Goal: Task Accomplishment & Management: Use online tool/utility

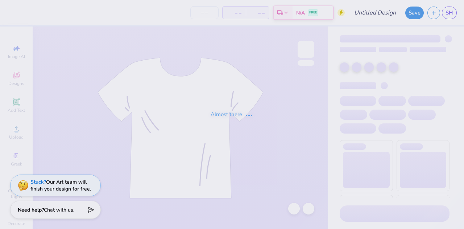
type input "Habitat for Humanity"
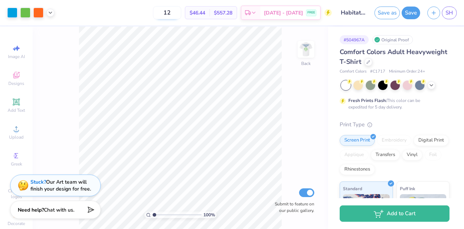
click at [176, 13] on input "12" at bounding box center [167, 12] width 28 height 13
type input "1"
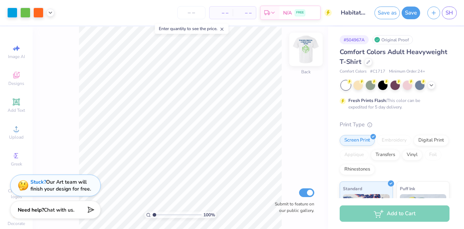
click at [304, 47] on img at bounding box center [305, 49] width 29 height 29
click at [304, 52] on img at bounding box center [305, 49] width 29 height 29
click at [194, 9] on input "number" at bounding box center [191, 12] width 28 height 13
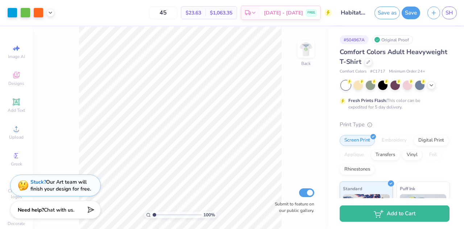
click at [136, 14] on div "45 $23.63 Per Item $1,063.35 Total Est. Delivery Aug 31 - Sep 3 FREE" at bounding box center [194, 12] width 273 height 25
click at [430, 88] on div at bounding box center [431, 84] width 8 height 8
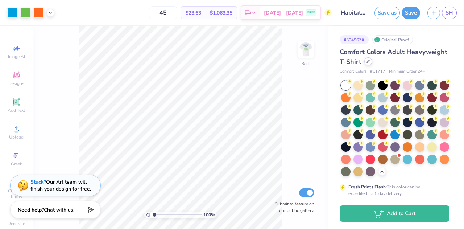
click at [369, 62] on icon at bounding box center [368, 61] width 3 height 3
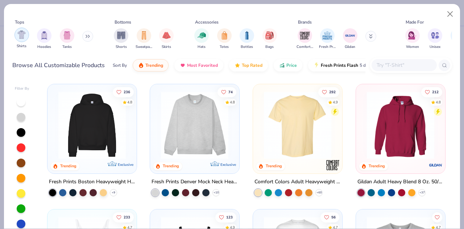
click at [23, 38] on img "filter for Shirts" at bounding box center [21, 34] width 8 height 8
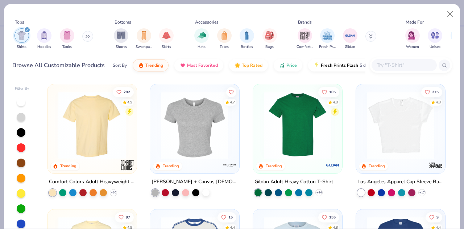
click at [305, 149] on img at bounding box center [297, 124] width 75 height 67
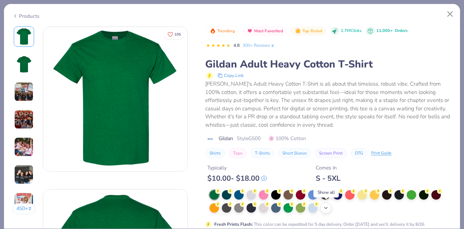
click at [327, 210] on icon at bounding box center [326, 208] width 6 height 6
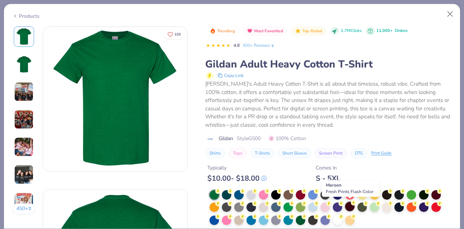
scroll to position [26, 0]
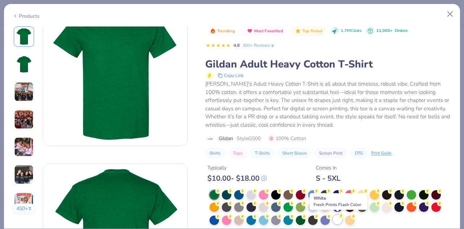
click at [338, 219] on div at bounding box center [336, 218] width 9 height 9
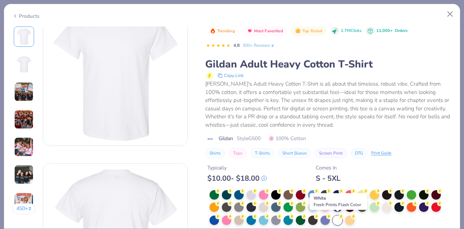
click at [338, 219] on div at bounding box center [336, 219] width 9 height 9
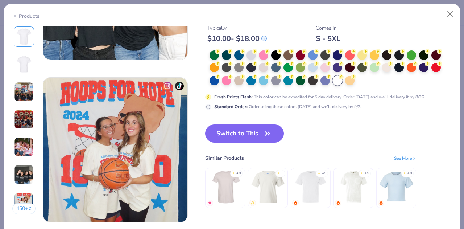
scroll to position [920, 0]
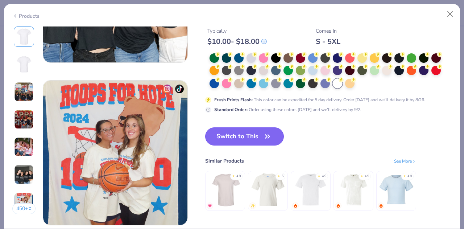
click at [265, 134] on icon "button" at bounding box center [267, 136] width 10 height 10
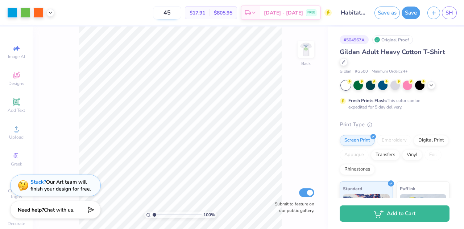
click at [178, 11] on input "45" at bounding box center [167, 12] width 28 height 13
type input "4"
type input "80"
click at [130, 12] on div "80 $13.24 Per Item $1,059.20 Total Est. Delivery Aug 31 - Sep 3 FREE" at bounding box center [194, 12] width 273 height 25
click at [172, 16] on input "80" at bounding box center [163, 12] width 28 height 13
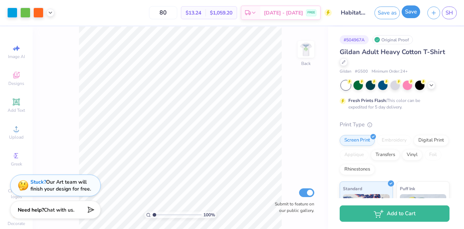
click at [411, 12] on button "Save" at bounding box center [410, 11] width 18 height 13
click at [454, 14] on link "SH" at bounding box center [448, 13] width 15 height 13
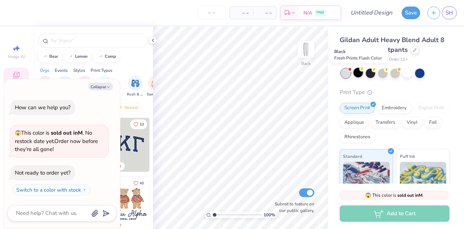
click at [359, 74] on div at bounding box center [357, 72] width 9 height 9
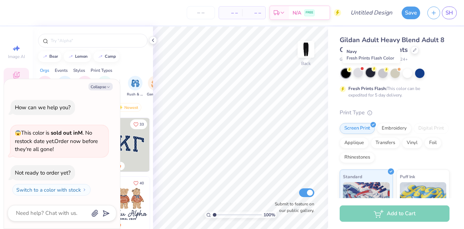
click at [372, 74] on div at bounding box center [369, 72] width 9 height 9
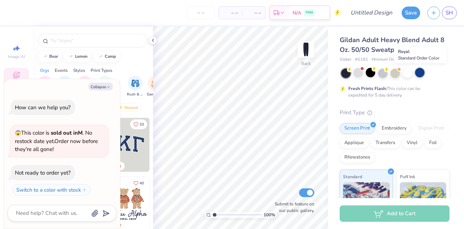
click at [422, 73] on div at bounding box center [419, 72] width 9 height 9
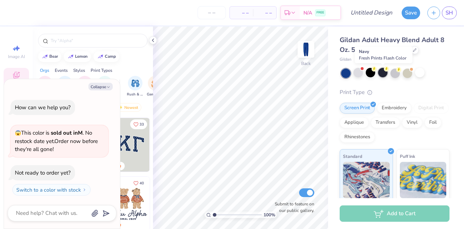
click at [384, 73] on div at bounding box center [382, 72] width 9 height 9
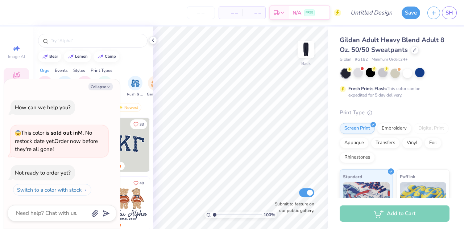
click at [79, 190] on button "Switch to a color with stock" at bounding box center [52, 190] width 78 height 12
type textarea "x"
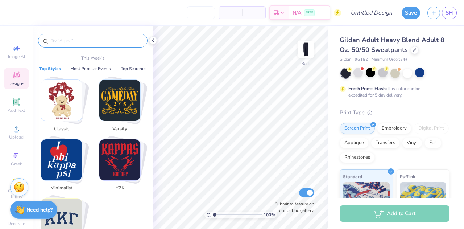
click at [80, 39] on input "text" at bounding box center [96, 40] width 93 height 7
click at [17, 107] on span "Add Text" at bounding box center [16, 110] width 17 height 6
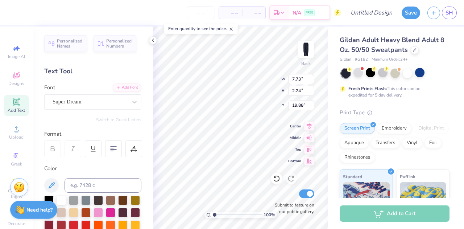
scroll to position [6, 1]
type textarea "T"
type textarea "S"
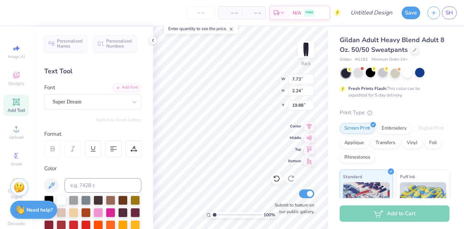
type textarea "Habitat for Humanity"
type input "0.93"
type input "7.64"
type input "15.36"
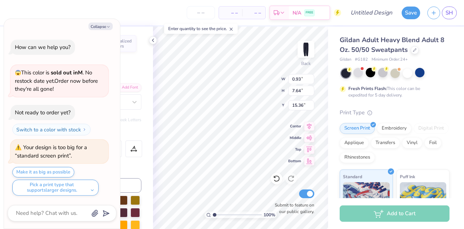
type textarea "x"
type input "1.56"
type input "12.81"
type input "10.18"
type textarea "x"
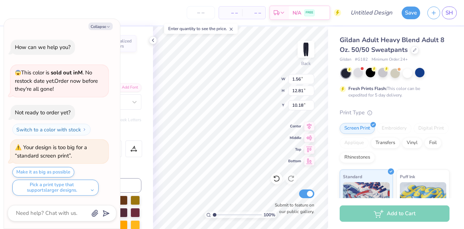
type input "1.99"
type input "16.40"
type input "6.59"
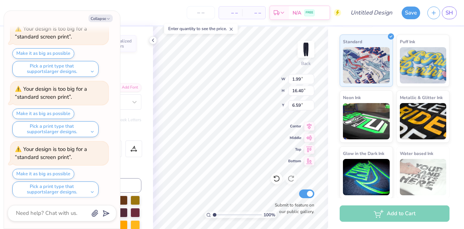
scroll to position [135, 0]
type textarea "x"
type input "7.55"
type textarea "x"
type input "7.61"
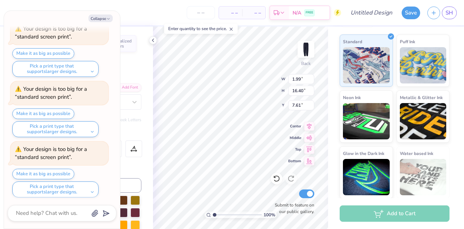
scroll to position [0, 0]
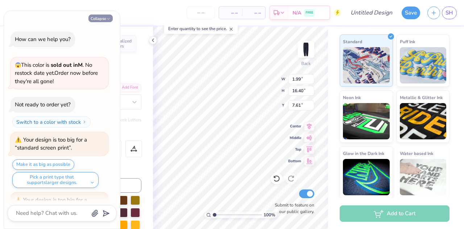
click at [98, 17] on button "Collapse" at bounding box center [100, 18] width 24 height 8
type textarea "x"
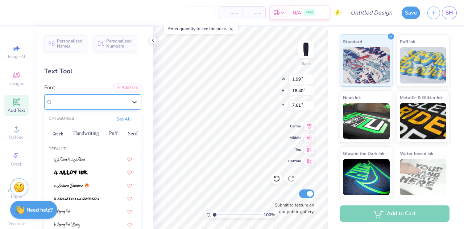
click at [93, 100] on div "Super Dream" at bounding box center [90, 101] width 76 height 11
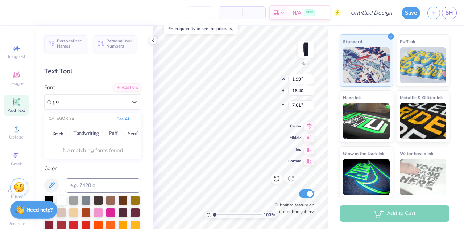
type input "p"
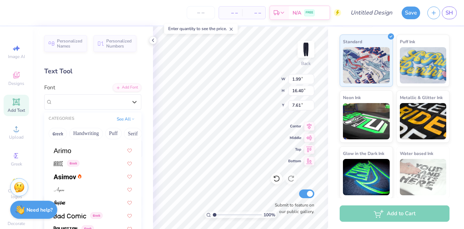
scroll to position [247, 0]
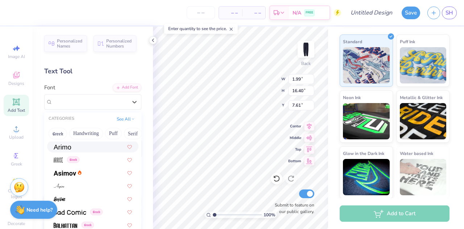
click at [90, 149] on div at bounding box center [93, 146] width 78 height 8
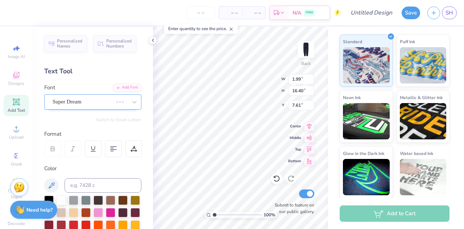
click at [84, 104] on div "Super Dream" at bounding box center [83, 101] width 62 height 11
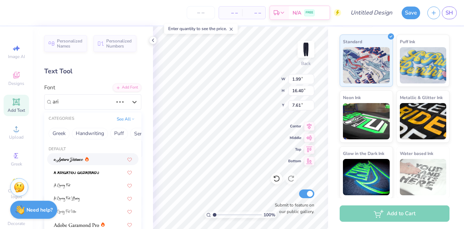
type input "arim"
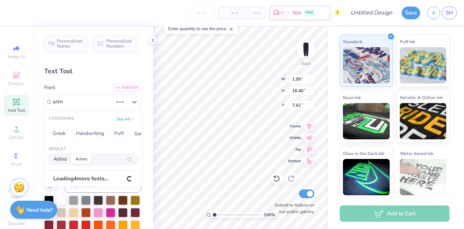
type input "2.02"
type input "14.99"
type input "8.32"
click at [60, 158] on span "Arimo" at bounding box center [60, 159] width 13 height 8
type input "arim"
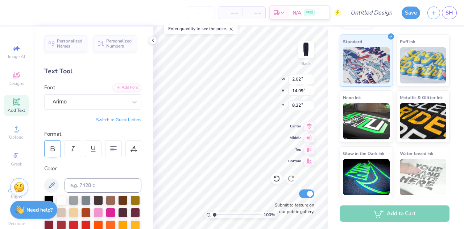
click at [49, 146] on icon at bounding box center [52, 148] width 7 height 7
type input "2.07"
type input "16.20"
type input "7.71"
click at [49, 146] on icon at bounding box center [52, 148] width 7 height 7
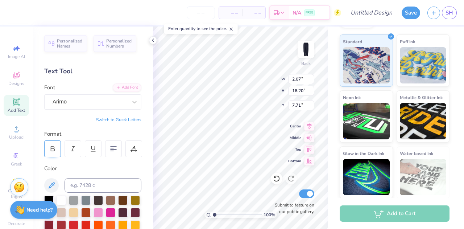
type input "2.02"
type input "14.99"
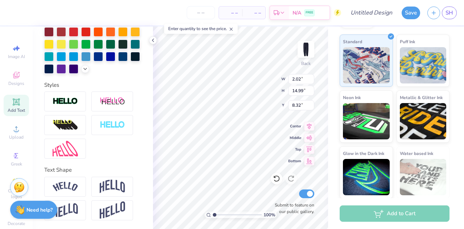
scroll to position [204, 0]
type input "2.68"
type input "1.23"
type input "9.10"
type input "8.55"
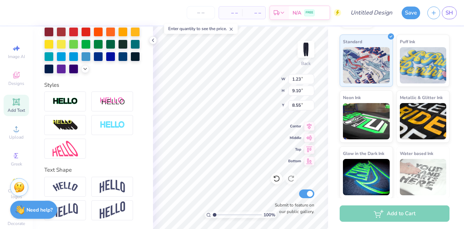
type input "4.80"
type input "8.32"
type input "8.94"
type textarea "Habitat for Humanity"
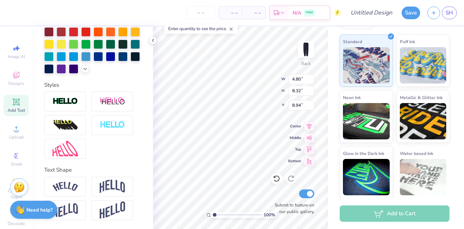
scroll to position [6, 1]
type input "4.54"
type input "2.14"
type input "3.47"
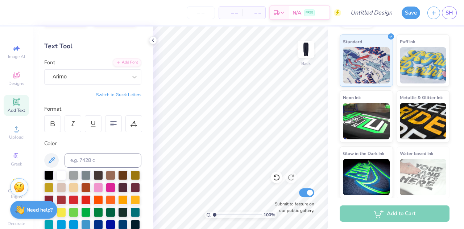
scroll to position [0, 0]
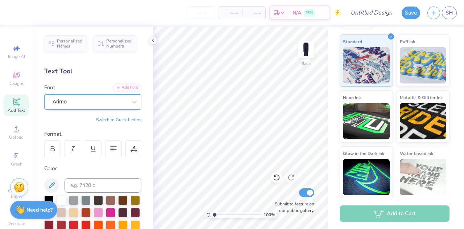
click at [84, 106] on div at bounding box center [90, 102] width 75 height 10
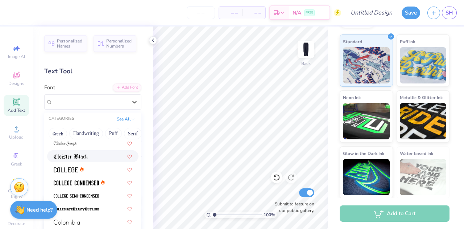
scroll to position [932, 0]
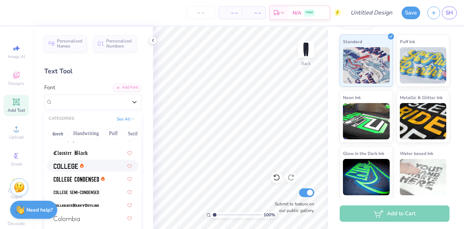
click at [92, 167] on div at bounding box center [93, 166] width 78 height 8
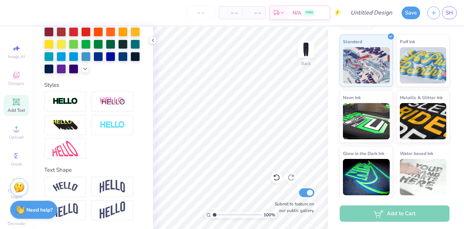
scroll to position [0, 0]
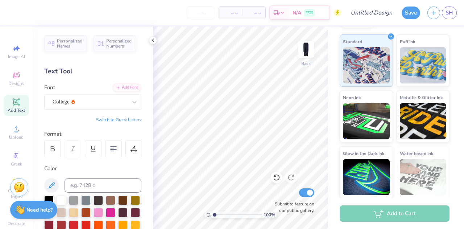
click at [15, 109] on span "Add Text" at bounding box center [16, 110] width 17 height 6
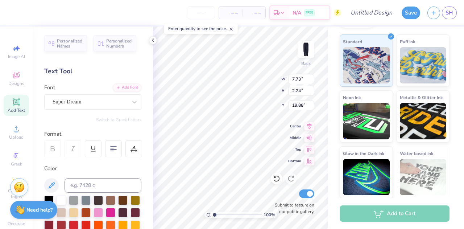
scroll to position [7, 2]
click at [112, 145] on icon at bounding box center [113, 148] width 7 height 7
type textarea "Habitat For Humanity"
click at [115, 108] on div "Super Dream" at bounding box center [92, 101] width 97 height 15
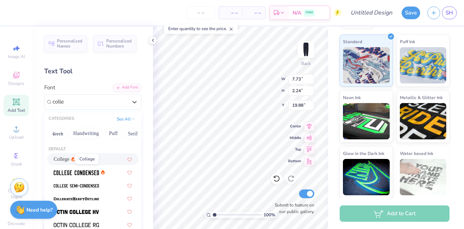
click at [64, 156] on span "College" at bounding box center [62, 159] width 16 height 8
type input "colle"
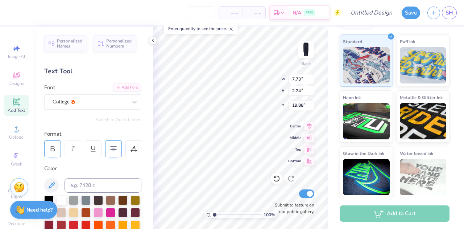
click at [55, 151] on icon at bounding box center [52, 148] width 7 height 7
click at [84, 112] on div "Personalized Names Personalized Numbers Text Tool Add Font Font College Switch …" at bounding box center [93, 127] width 120 height 202
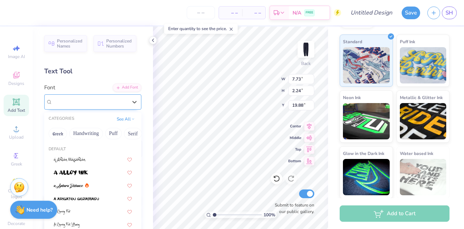
click at [84, 107] on div "College" at bounding box center [92, 101] width 97 height 15
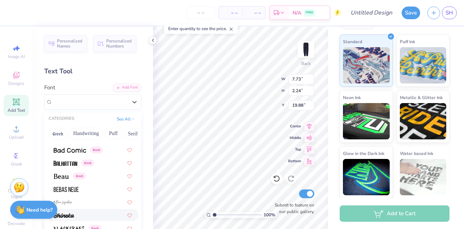
scroll to position [305, 0]
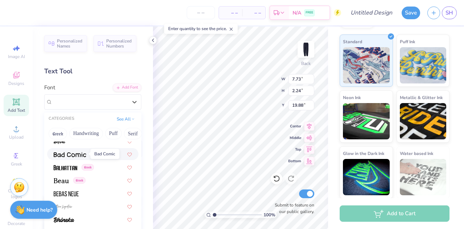
click at [79, 157] on span at bounding box center [70, 154] width 33 height 8
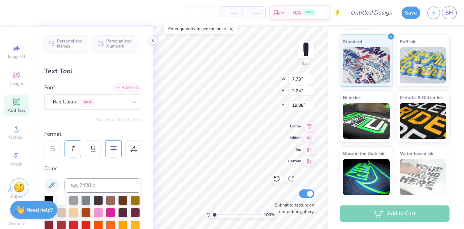
click at [71, 152] on div at bounding box center [72, 148] width 17 height 17
click at [71, 151] on div at bounding box center [72, 148] width 17 height 17
click at [86, 103] on div "Bad Comic Greek" at bounding box center [90, 101] width 76 height 11
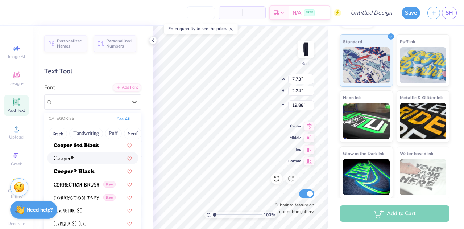
scroll to position [1091, 0]
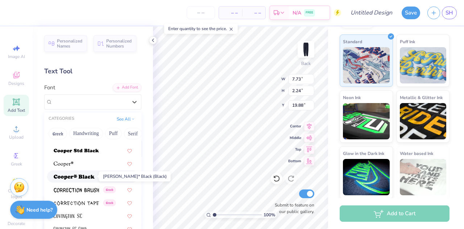
click at [93, 175] on img at bounding box center [74, 176] width 41 height 5
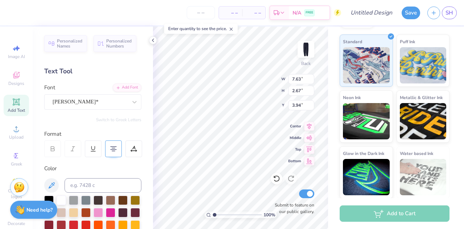
type input "3.94"
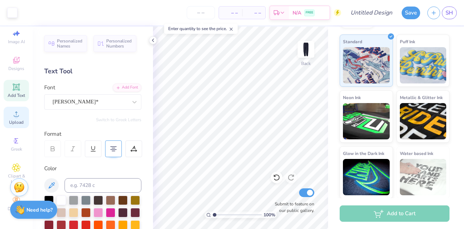
click at [13, 119] on span "Upload" at bounding box center [16, 122] width 14 height 6
click at [14, 114] on circle at bounding box center [16, 116] width 4 height 4
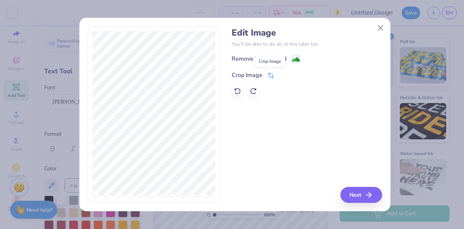
click at [271, 76] on icon at bounding box center [270, 75] width 7 height 7
click at [356, 194] on div "Edit Image You’ll be able to do all of this later too. Remove Background Crop I…" at bounding box center [306, 114] width 150 height 177
click at [272, 59] on div "Remove Background Crop Image" at bounding box center [306, 75] width 150 height 42
click at [281, 73] on icon at bounding box center [282, 74] width 4 height 4
click at [278, 57] on div "Remove Background" at bounding box center [258, 59] width 55 height 9
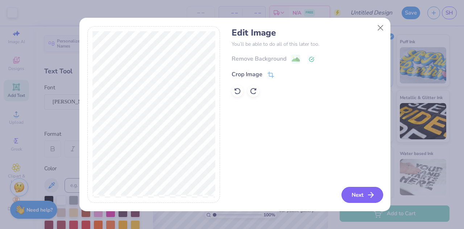
click at [353, 193] on button "Next" at bounding box center [362, 195] width 42 height 16
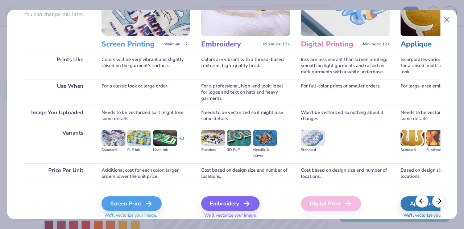
scroll to position [96, 0]
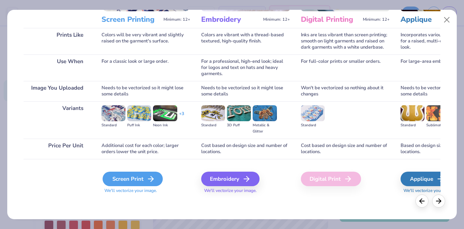
click at [140, 178] on div "Screen Print" at bounding box center [132, 178] width 60 height 14
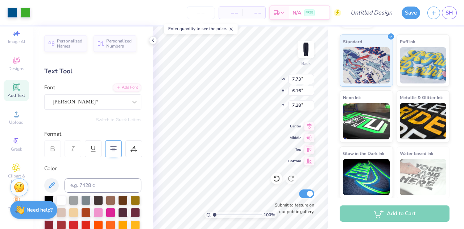
type input "2.20"
type input "7.63"
type input "2.67"
type input "9.36"
type input "7.73"
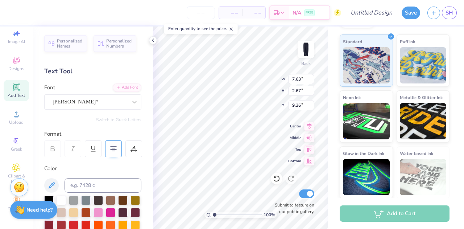
type input "6.16"
type input "2.20"
type input "9.58"
type input "7.73"
type input "6.16"
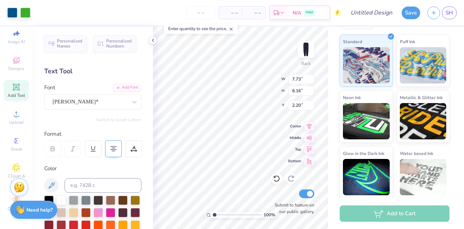
type input "2.49"
type input "5.77"
type input "4.60"
type input "2.83"
type input "7.63"
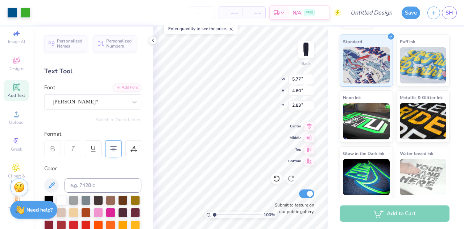
type input "2.67"
type input "8.10"
click at [100, 97] on div at bounding box center [90, 102] width 75 height 10
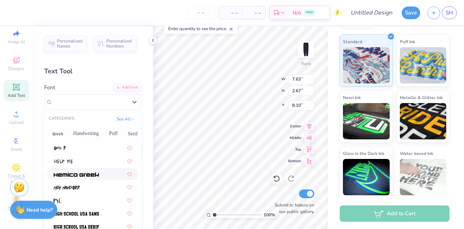
scroll to position [1774, 0]
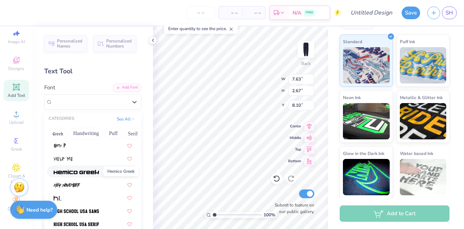
click at [91, 170] on img at bounding box center [76, 171] width 45 height 5
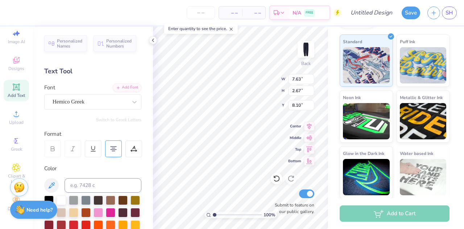
type input "6.81"
type input "2.48"
type input "8.20"
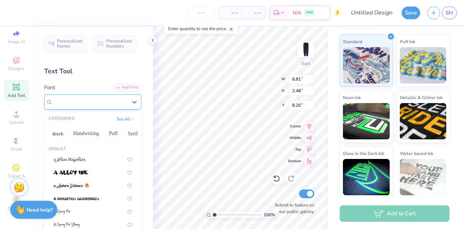
click at [97, 101] on div "Hemico Greek" at bounding box center [90, 101] width 76 height 11
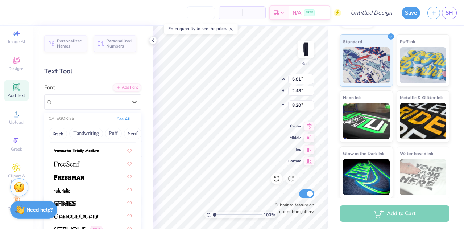
scroll to position [1601, 0]
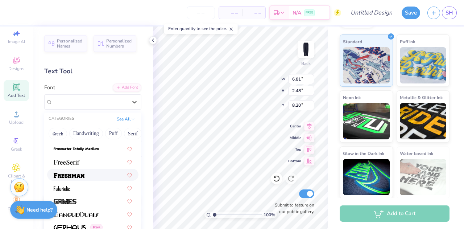
click at [90, 175] on div at bounding box center [93, 175] width 78 height 8
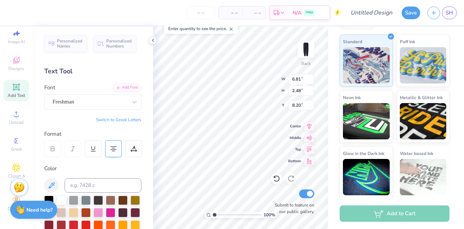
type input "7.73"
type input "2.53"
type input "8.17"
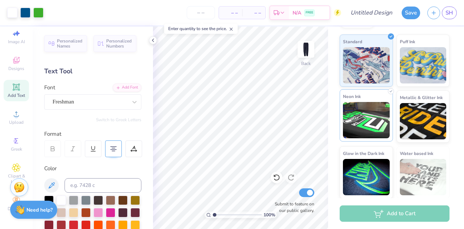
scroll to position [0, 0]
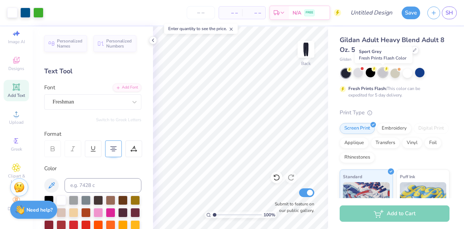
click at [384, 74] on div at bounding box center [382, 72] width 9 height 9
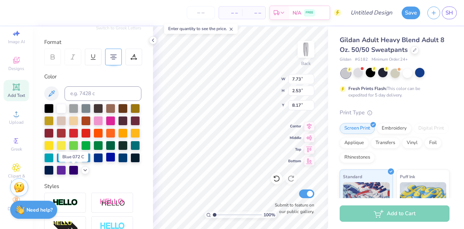
scroll to position [92, 0]
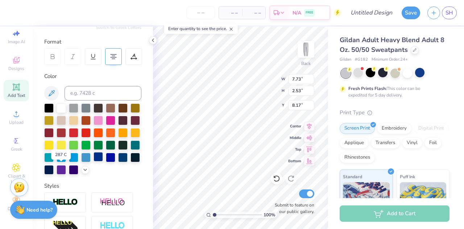
click at [93, 161] on div at bounding box center [97, 156] width 9 height 9
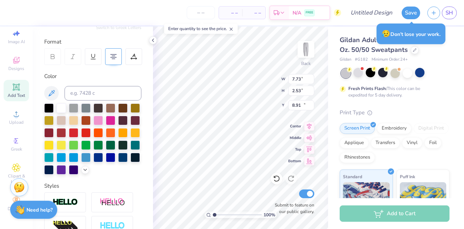
type input "12.04"
type input "5.77"
type input "4.60"
type input "6.30"
click at [136, 6] on div "– – Per Item – – Total Est. Delivery N/A FREE" at bounding box center [187, 12] width 307 height 25
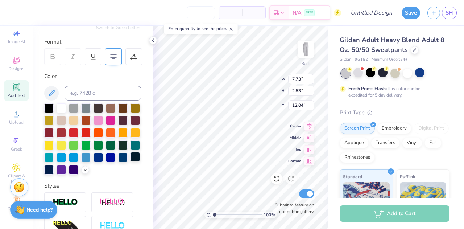
click at [130, 161] on div at bounding box center [134, 156] width 9 height 9
type input "11.42"
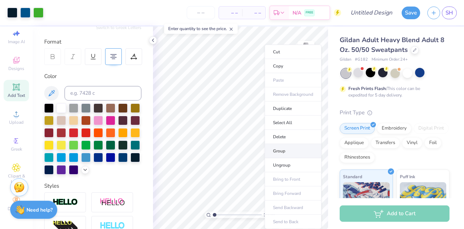
click at [283, 151] on li "Group" at bounding box center [292, 151] width 57 height 14
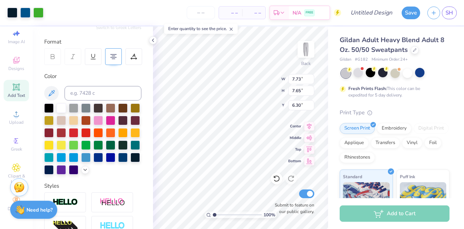
type input "5.90"
type input "5.62"
click at [382, 11] on input "Design Title" at bounding box center [379, 12] width 35 height 14
type input "Sweatpants?"
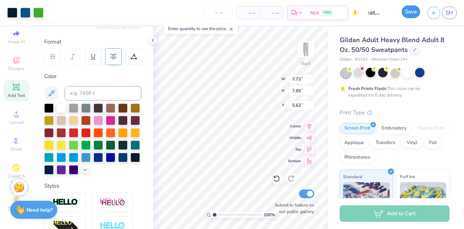
click at [408, 14] on button "Save" at bounding box center [410, 11] width 18 height 13
click at [212, 14] on input "number" at bounding box center [218, 12] width 28 height 13
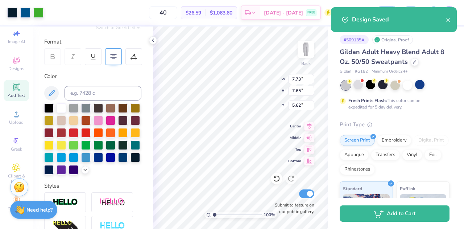
click at [131, 14] on div "40 $26.59 Per Item $1,063.60 Total Est. Delivery Aug 31 - Sep 3 FREE" at bounding box center [189, 12] width 284 height 25
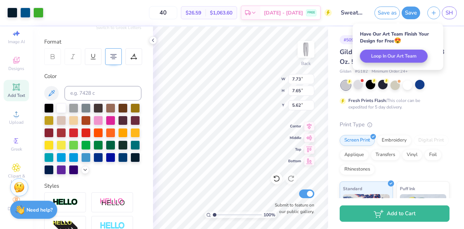
click at [131, 14] on div "40 $26.59 Per Item $1,063.60 Total Est. Delivery Aug 31 - Sep 3 FREE" at bounding box center [189, 12] width 284 height 25
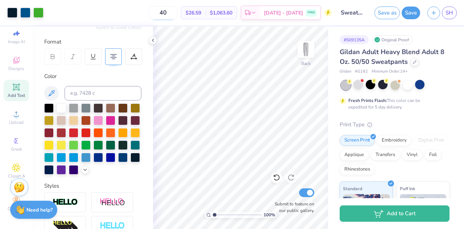
click at [172, 15] on input "40" at bounding box center [163, 12] width 28 height 13
type input "4"
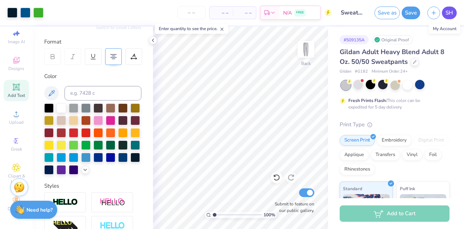
click at [453, 15] on link "SH" at bounding box center [448, 13] width 15 height 13
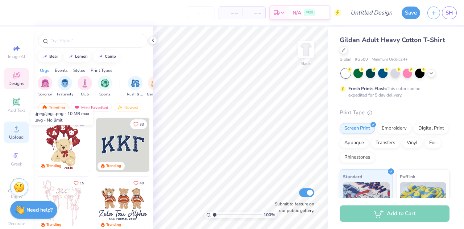
scroll to position [20, 0]
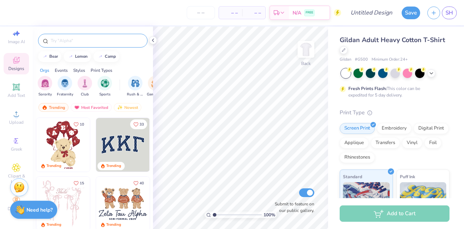
click at [69, 40] on input "text" at bounding box center [96, 40] width 93 height 7
click at [13, 84] on icon at bounding box center [16, 86] width 7 height 7
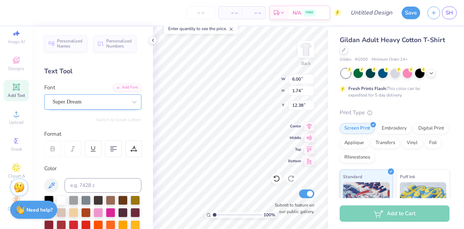
click at [110, 100] on div "Super Dream" at bounding box center [90, 101] width 76 height 11
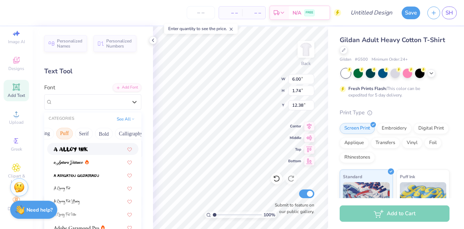
scroll to position [0, 73]
click at [78, 134] on button "Bold" at bounding box center [80, 133] width 18 height 12
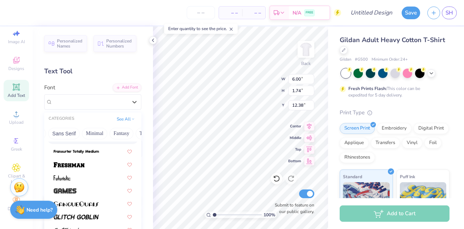
scroll to position [256, 0]
click at [81, 161] on img at bounding box center [69, 163] width 31 height 5
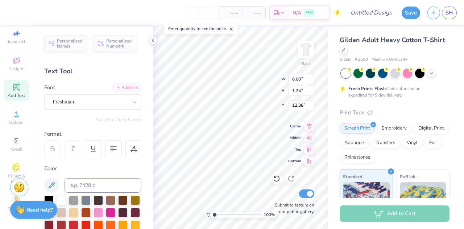
type input "7.65"
type input "2.07"
type input "12.22"
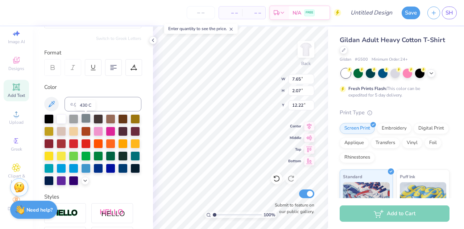
scroll to position [81, 0]
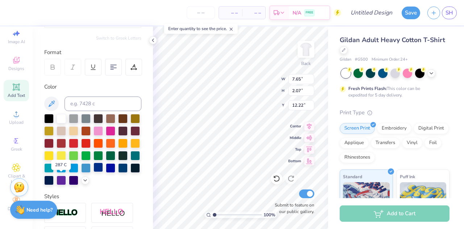
type textarea "[PERSON_NAME]"
click at [93, 172] on div at bounding box center [97, 166] width 9 height 9
type input "3.89"
type input "11.34"
type input "1.48"
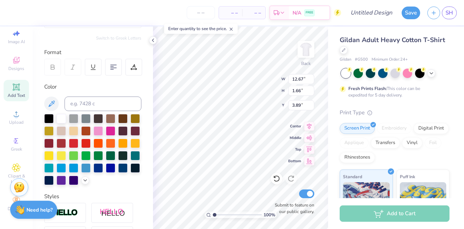
type input "4.06"
type input "12.41"
type input "1.62"
type input "5.21"
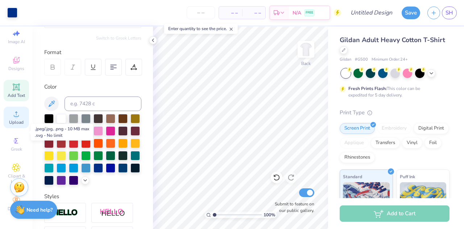
scroll to position [0, 0]
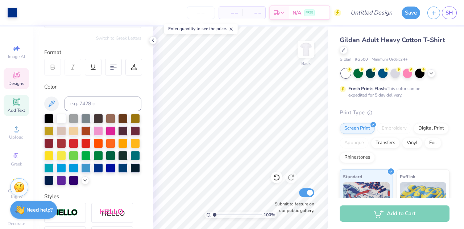
click at [15, 74] on icon at bounding box center [16, 75] width 9 height 9
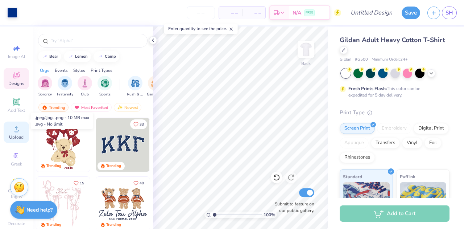
scroll to position [20, 0]
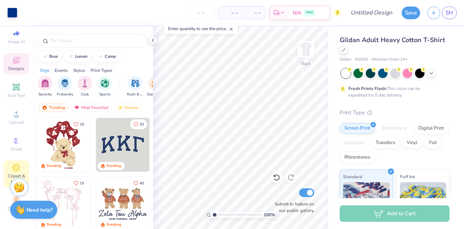
click at [14, 166] on icon at bounding box center [16, 168] width 4 height 4
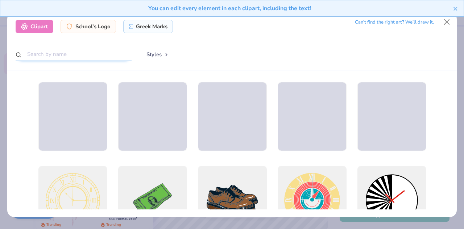
click at [64, 54] on input "text" at bounding box center [74, 53] width 116 height 13
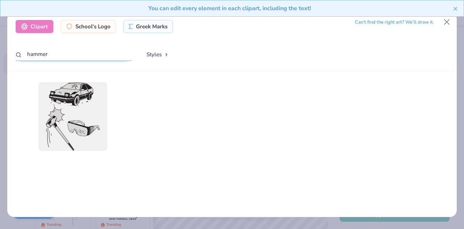
type input "hammer"
click at [449, 20] on div "You can edit every element in each clipart, including the text!" at bounding box center [232, 11] width 464 height 22
click at [445, 24] on button "Close" at bounding box center [447, 22] width 14 height 14
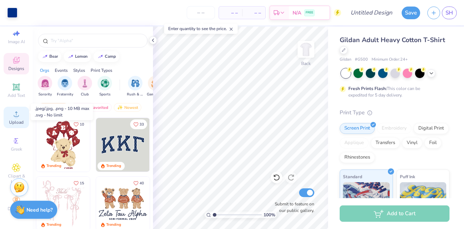
click at [16, 109] on icon at bounding box center [16, 113] width 9 height 9
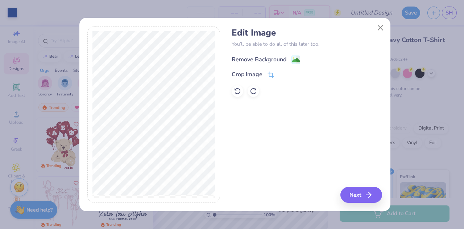
click at [275, 58] on div "Remove Background" at bounding box center [258, 59] width 55 height 9
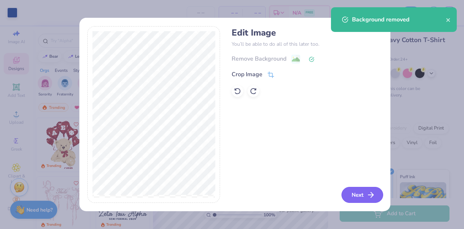
click at [372, 194] on line "button" at bounding box center [370, 194] width 5 height 0
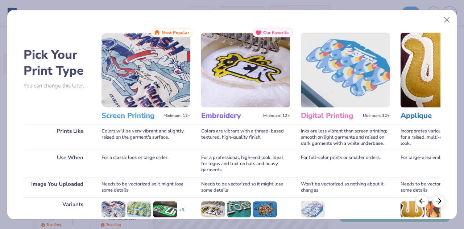
scroll to position [96, 0]
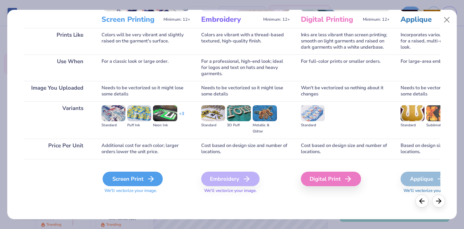
click at [130, 181] on div "Screen Print" at bounding box center [132, 178] width 60 height 14
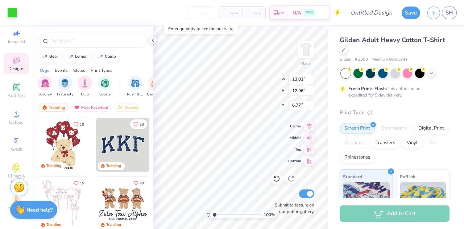
type input "2.23"
type input "2.22"
type input "4.61"
type input "1.59"
type input "1.58"
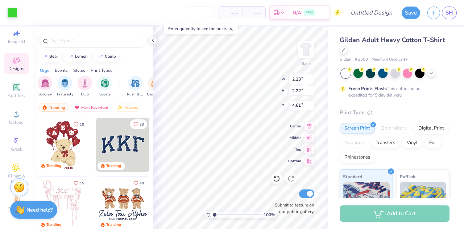
type input "5.25"
type input "1.47"
type input "1.67"
type input "5.32"
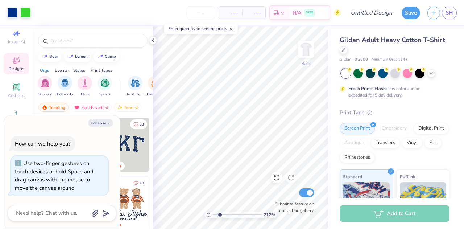
type input "2.12306001866739"
type textarea "x"
type input "2.12306001866739"
type textarea "x"
type input "5.16"
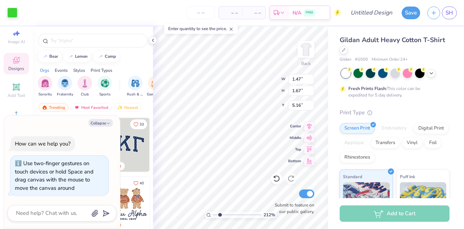
type input "2.12306001866739"
type textarea "x"
type input "1.96463458570768"
type textarea "x"
type input "1.96463458570768"
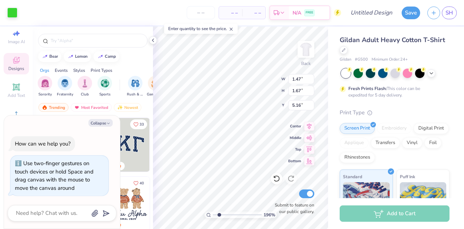
type textarea "x"
type input "1.96463458570768"
type textarea "x"
type input "1.56"
type input "1.78"
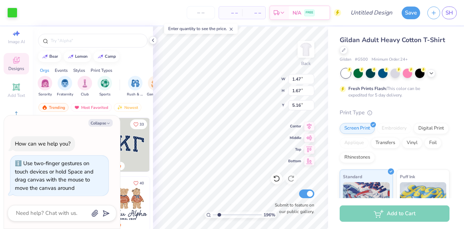
type input "5.17"
type input "1.96463458570768"
type textarea "x"
type input "1.96463458570768"
type textarea "x"
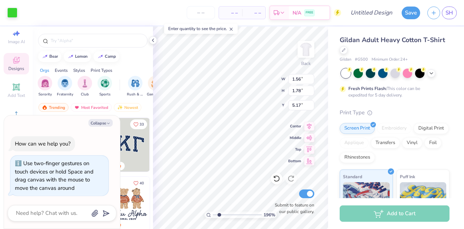
type input "5.13"
type input "1.96463458570768"
type textarea "x"
type input "1"
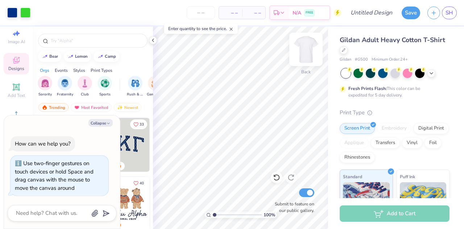
click at [300, 51] on img at bounding box center [305, 49] width 29 height 29
click at [109, 122] on icon "button" at bounding box center [108, 123] width 4 height 4
type textarea "x"
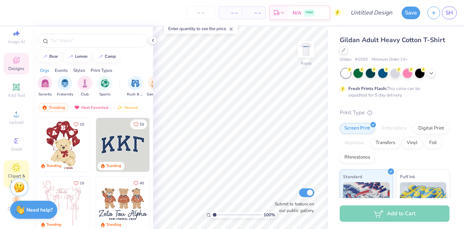
click at [19, 160] on div "Clipart & logos" at bounding box center [16, 173] width 25 height 27
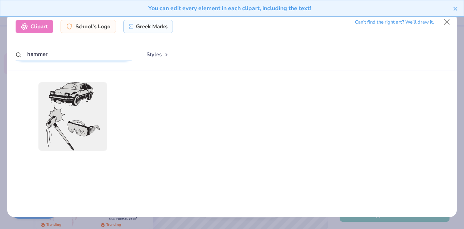
drag, startPoint x: 54, startPoint y: 55, endPoint x: 0, endPoint y: 59, distance: 53.8
click at [0, 59] on div "Clipart School's Logo Greek Marks Can’t find the right art? We’ll draw it. hamm…" at bounding box center [232, 114] width 464 height 229
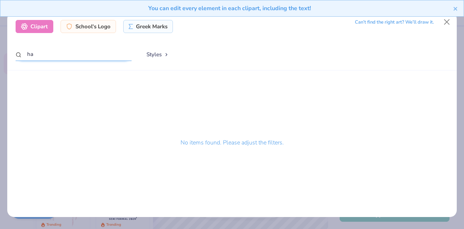
type input "h"
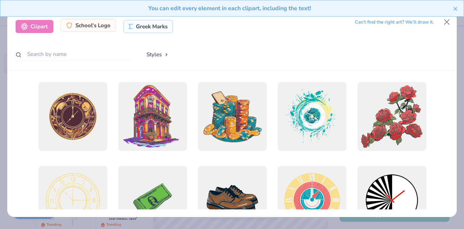
click at [70, 24] on icon at bounding box center [69, 25] width 7 height 7
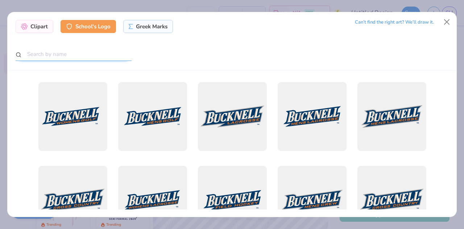
click at [57, 50] on input "text" at bounding box center [74, 53] width 116 height 13
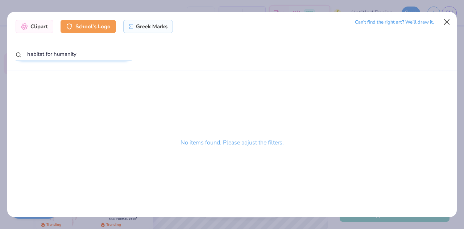
type input "habitat for humanity"
click at [448, 17] on button "Close" at bounding box center [447, 22] width 14 height 14
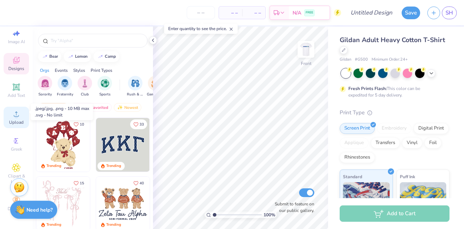
click at [16, 119] on span "Upload" at bounding box center [16, 122] width 14 height 6
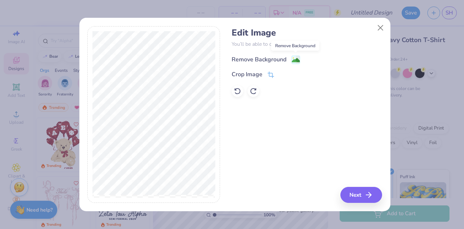
click at [294, 57] on image at bounding box center [296, 60] width 8 height 8
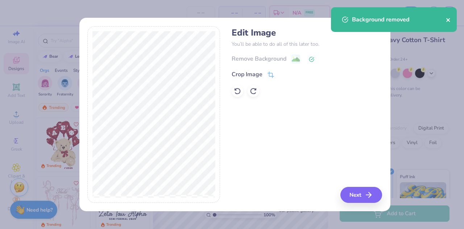
click at [447, 19] on icon "close" at bounding box center [448, 20] width 4 height 4
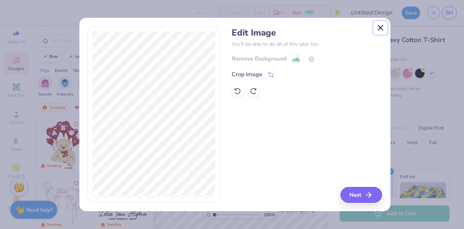
click at [382, 29] on button "Close" at bounding box center [380, 28] width 14 height 14
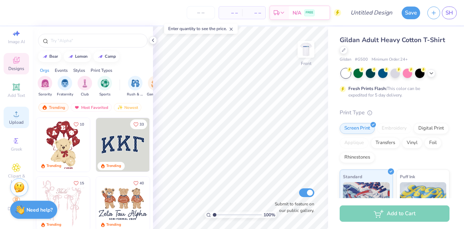
click at [16, 113] on div "Upload" at bounding box center [16, 116] width 25 height 21
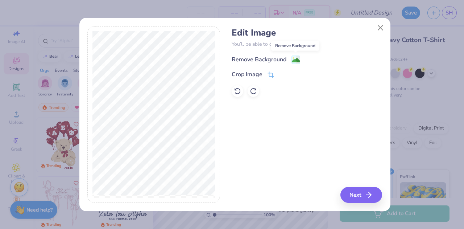
click at [295, 60] on image at bounding box center [296, 60] width 8 height 8
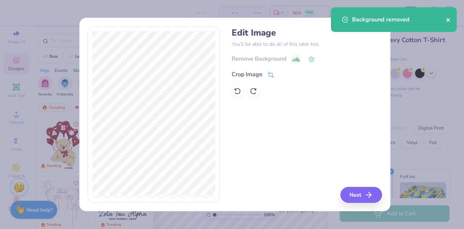
click at [445, 20] on icon "close" at bounding box center [447, 20] width 5 height 6
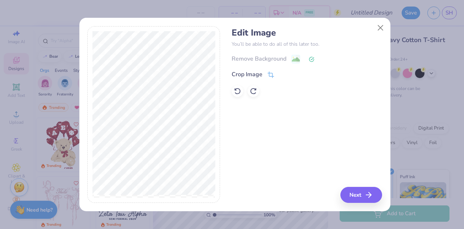
click at [382, 28] on body "– – Per Item – – Total Est. Delivery N/A FREE Design Title Save SH Image AI Des…" at bounding box center [232, 114] width 464 height 229
click at [376, 27] on button "Close" at bounding box center [380, 28] width 14 height 14
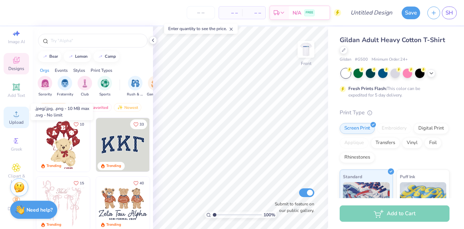
click at [14, 114] on circle at bounding box center [16, 116] width 4 height 4
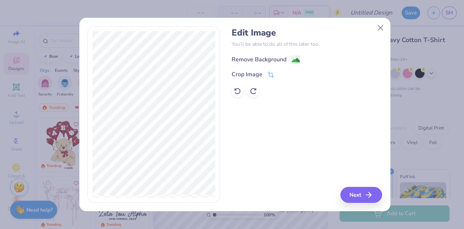
click at [295, 59] on image at bounding box center [296, 60] width 8 height 8
click at [271, 76] on icon at bounding box center [270, 75] width 7 height 7
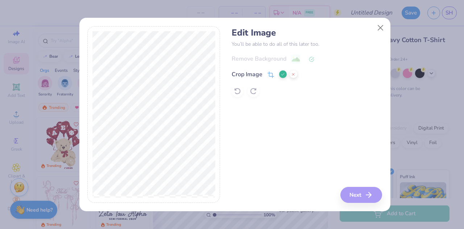
click at [284, 73] on icon at bounding box center [282, 74] width 4 height 4
click at [374, 193] on icon "button" at bounding box center [370, 194] width 9 height 9
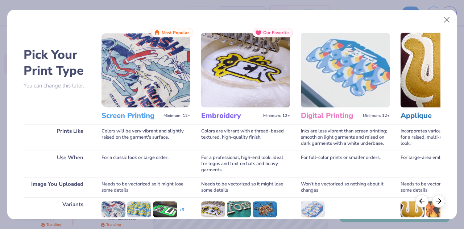
click at [154, 88] on img at bounding box center [145, 70] width 89 height 75
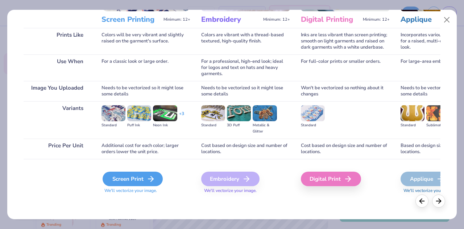
click at [143, 176] on div "Screen Print" at bounding box center [132, 178] width 60 height 14
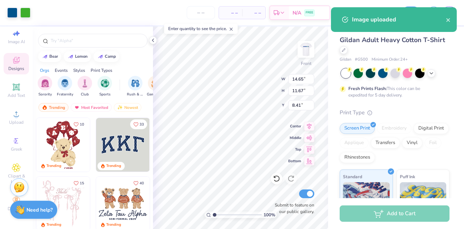
type input "11.73"
type input "9.35"
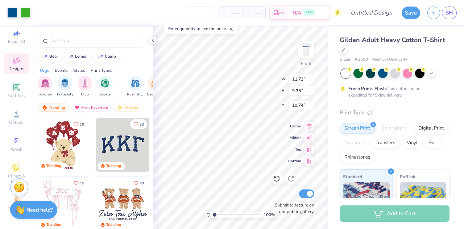
type input "3.45"
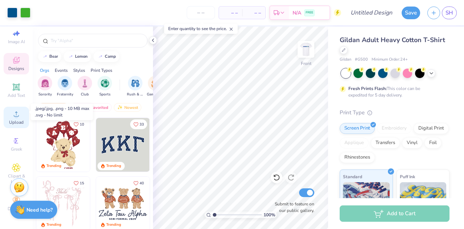
click at [16, 119] on span "Upload" at bounding box center [16, 122] width 14 height 6
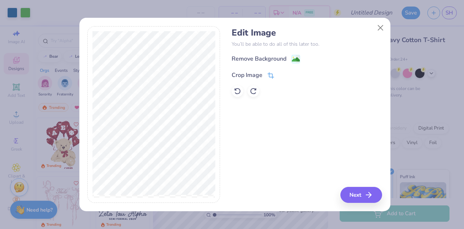
click at [272, 76] on icon at bounding box center [270, 75] width 7 height 7
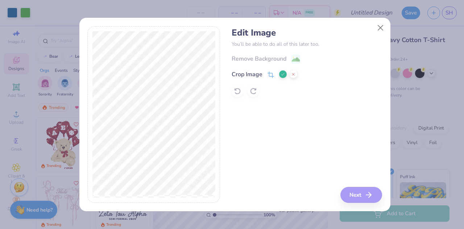
click at [364, 196] on div "Edit Image You’ll be able to do all of this later too. Remove Background Crop I…" at bounding box center [306, 114] width 150 height 177
click at [284, 74] on icon at bounding box center [282, 74] width 4 height 4
click at [285, 59] on div "Remove Background" at bounding box center [258, 59] width 55 height 9
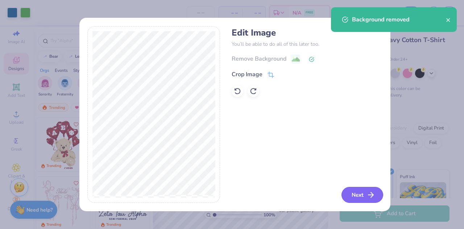
click at [363, 193] on button "Next" at bounding box center [362, 195] width 42 height 16
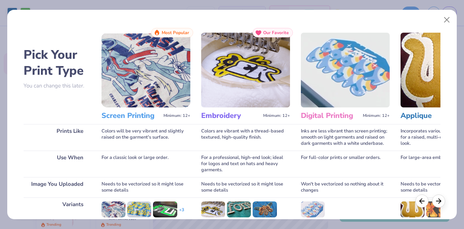
click at [143, 86] on img at bounding box center [145, 70] width 89 height 75
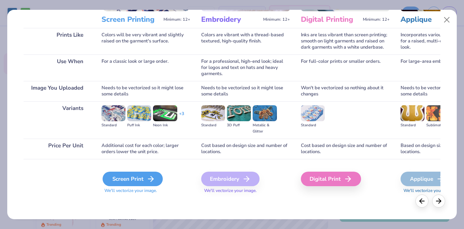
click at [142, 179] on div "Screen Print" at bounding box center [132, 178] width 60 height 14
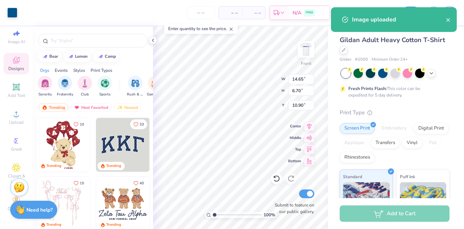
type input "11.26"
type input "5.15"
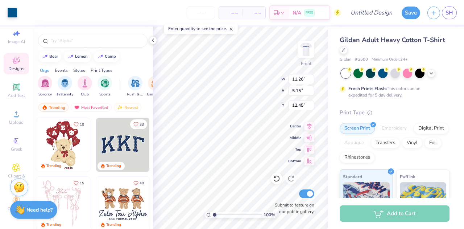
type input "13.41"
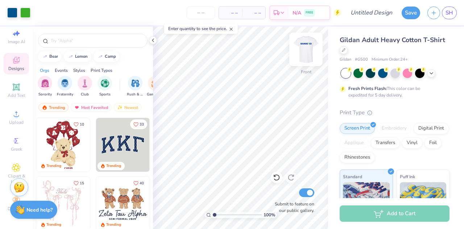
click at [306, 54] on img at bounding box center [305, 49] width 29 height 29
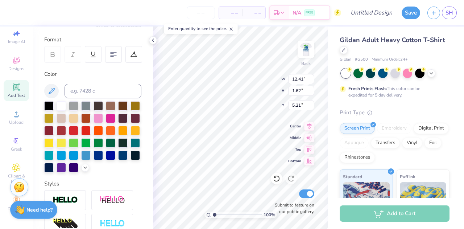
scroll to position [151, 0]
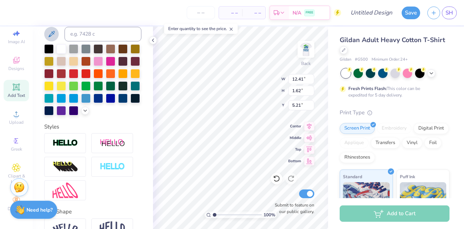
click at [52, 30] on icon at bounding box center [51, 34] width 9 height 9
click at [309, 58] on img at bounding box center [305, 49] width 29 height 29
type input "11.73"
type input "9.35"
type input "3.45"
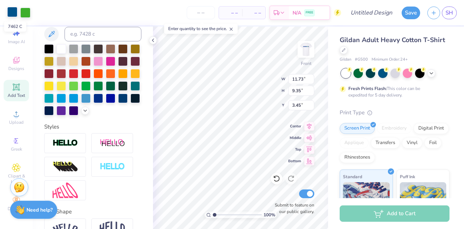
click at [10, 12] on div at bounding box center [12, 12] width 10 height 10
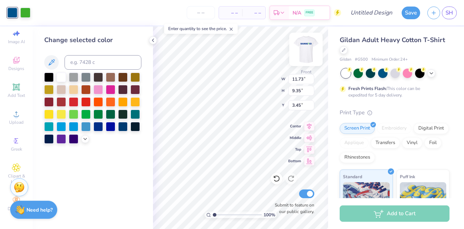
click at [305, 47] on img at bounding box center [305, 49] width 29 height 29
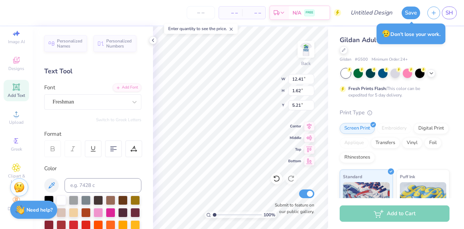
scroll to position [6, 1]
click at [339, 100] on div "– – Per Item – – Total Est. Delivery N/A FREE Design Title Save SH Image AI Des…" at bounding box center [232, 114] width 464 height 229
click at [88, 184] on input at bounding box center [102, 185] width 77 height 14
type input "7462c"
click at [308, 51] on img at bounding box center [305, 49] width 29 height 29
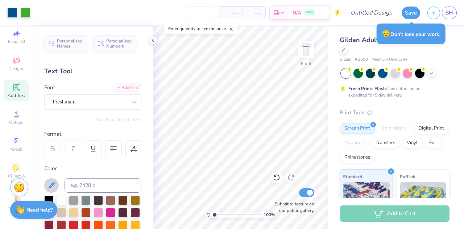
click at [51, 183] on icon at bounding box center [52, 185] width 6 height 6
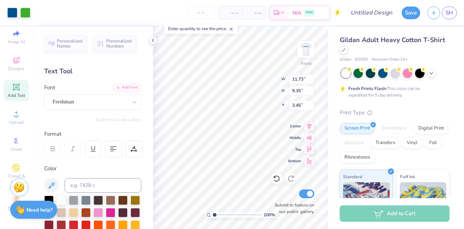
click at [166, 16] on div "– – Per Item – – Total Est. Delivery N/A FREE" at bounding box center [187, 12] width 307 height 25
click at [310, 45] on img at bounding box center [305, 49] width 29 height 29
click at [14, 14] on div at bounding box center [12, 12] width 10 height 10
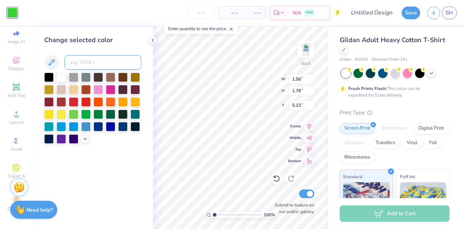
click at [88, 67] on input at bounding box center [102, 62] width 77 height 14
type input "361"
click at [133, 40] on div "Change selected color" at bounding box center [92, 40] width 97 height 10
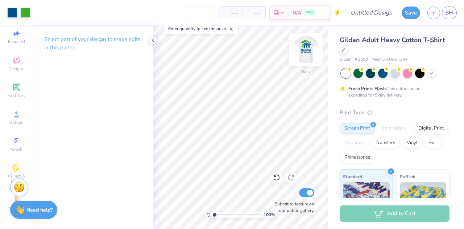
click at [307, 48] on img at bounding box center [305, 49] width 29 height 29
type input "8.83"
type input "4.04"
type input "13.60"
click at [308, 53] on img at bounding box center [305, 49] width 29 height 29
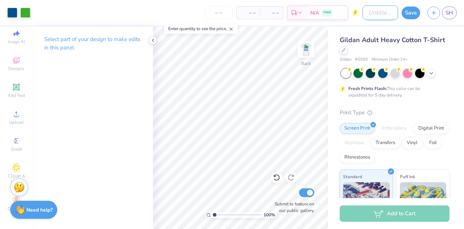
click at [372, 13] on input "Design Title" at bounding box center [379, 12] width 35 height 14
type input "Hammered shirt remake"
click at [413, 13] on button "Save" at bounding box center [410, 11] width 18 height 13
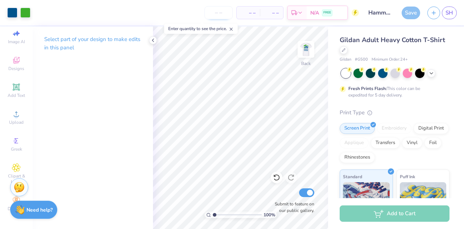
click at [213, 14] on input "number" at bounding box center [218, 12] width 28 height 13
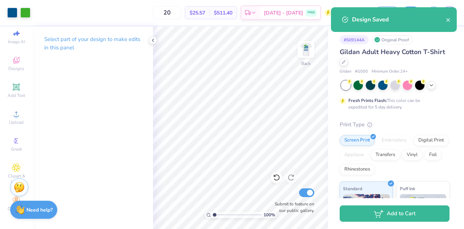
type input "2"
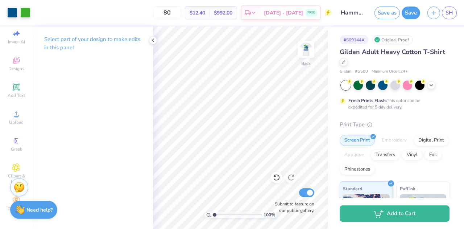
type input "8"
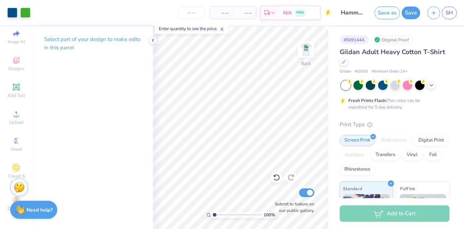
click at [125, 8] on div "– – Per Item – – Total Est. Delivery N/A FREE" at bounding box center [182, 12] width 297 height 25
click at [306, 54] on img at bounding box center [305, 49] width 29 height 29
click at [306, 54] on img at bounding box center [305, 49] width 14 height 14
click at [413, 13] on button "Save" at bounding box center [410, 11] width 18 height 13
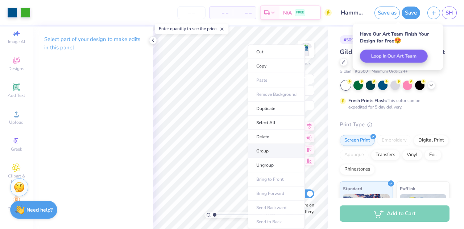
click at [273, 154] on li "Group" at bounding box center [276, 151] width 57 height 14
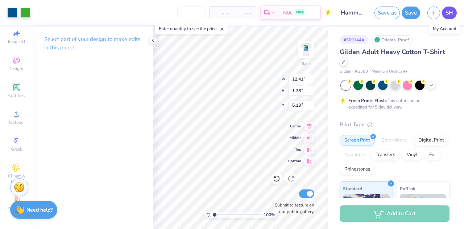
click at [454, 15] on link "SH" at bounding box center [448, 13] width 15 height 13
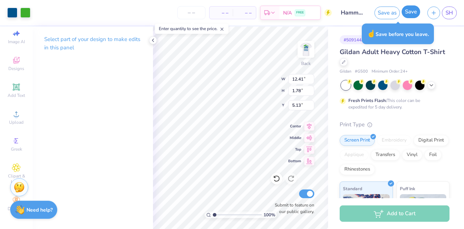
click at [410, 13] on button "Save" at bounding box center [410, 11] width 18 height 13
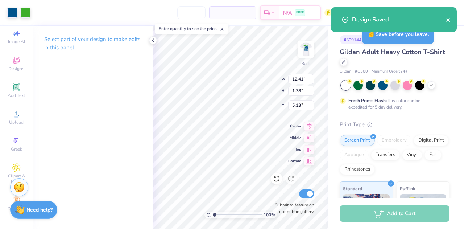
click at [447, 18] on icon "close" at bounding box center [447, 20] width 5 height 6
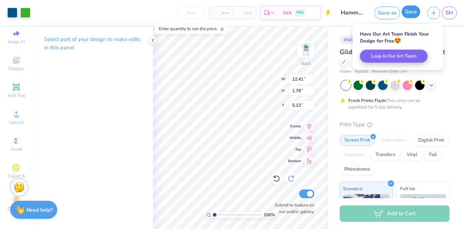
click at [412, 13] on button "Save" at bounding box center [410, 11] width 18 height 13
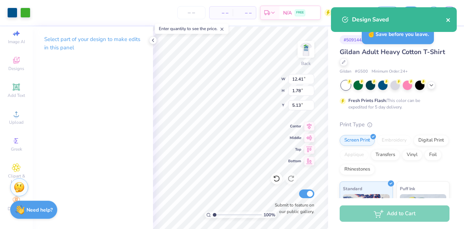
click at [447, 21] on icon "close" at bounding box center [448, 20] width 4 height 4
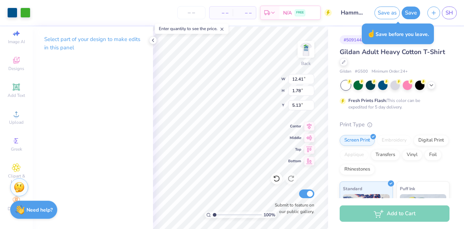
click at [451, 9] on div "Design Saved" at bounding box center [393, 7] width 129 height 3
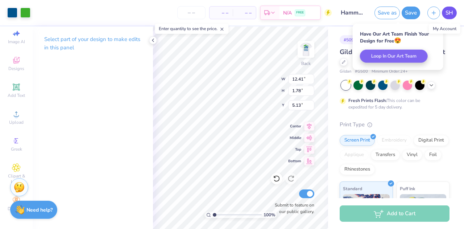
click at [449, 13] on span "SH" at bounding box center [449, 13] width 8 height 8
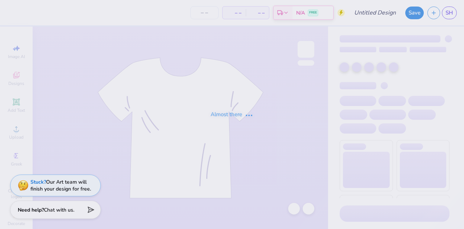
type input "Sweatpants?"
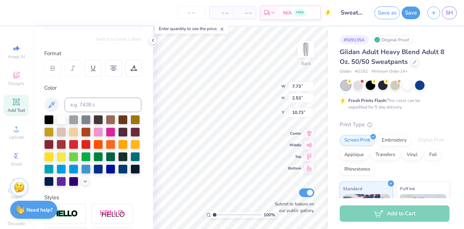
scroll to position [81, 0]
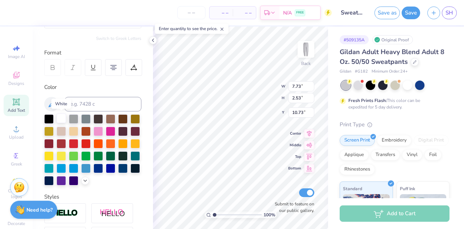
click at [59, 116] on div at bounding box center [61, 117] width 9 height 9
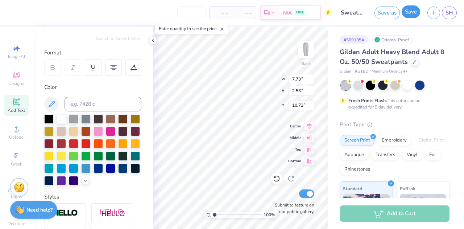
click at [413, 14] on button "Save" at bounding box center [410, 11] width 18 height 13
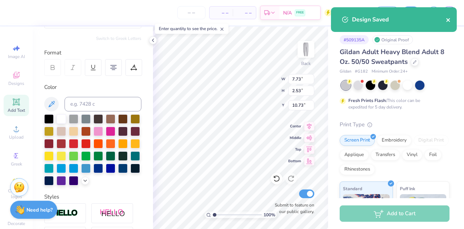
click at [449, 21] on icon "close" at bounding box center [447, 20] width 5 height 6
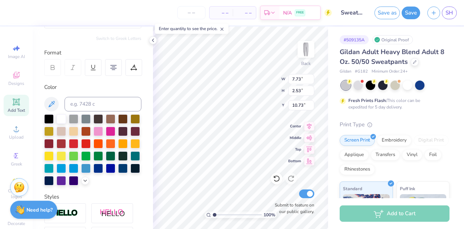
click at [451, 9] on div "Design Saved" at bounding box center [393, 7] width 129 height 3
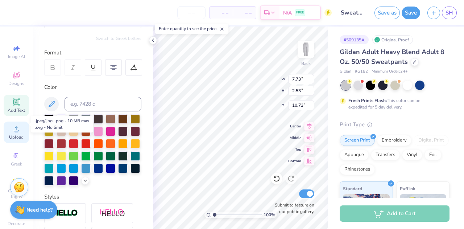
scroll to position [20, 0]
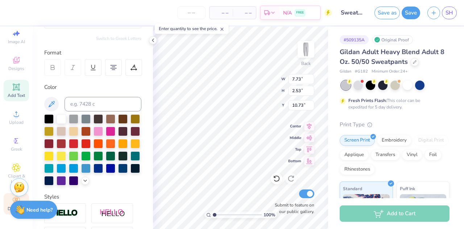
click at [5, 198] on div "Decorate" at bounding box center [16, 203] width 25 height 21
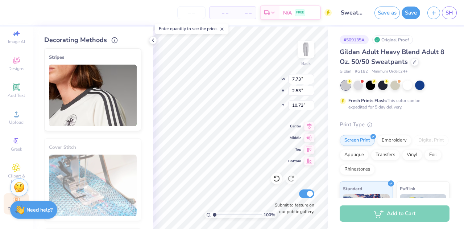
scroll to position [0, 0]
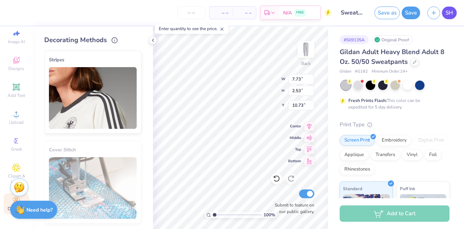
click at [448, 14] on span "SH" at bounding box center [449, 13] width 8 height 8
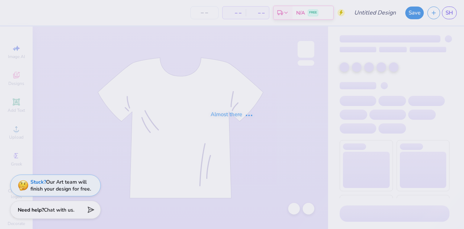
type input "Sweatpants?"
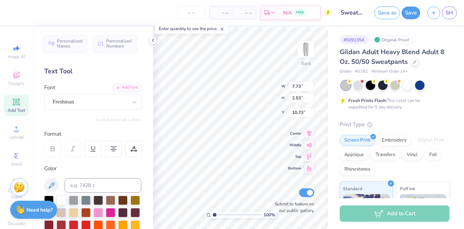
type input "5.77"
type input "4.60"
type input "5.62"
click at [110, 183] on input at bounding box center [102, 185] width 77 height 14
type input "361"
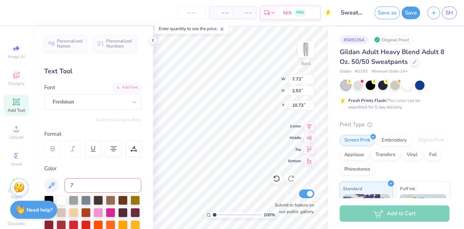
click at [112, 183] on input "7" at bounding box center [102, 185] width 77 height 14
type input "7462"
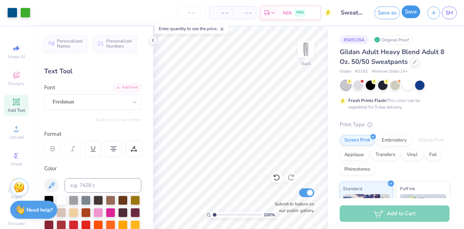
click at [414, 13] on button "Save" at bounding box center [410, 11] width 18 height 13
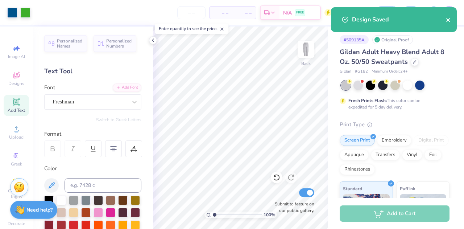
click at [450, 20] on icon "close" at bounding box center [447, 20] width 5 height 6
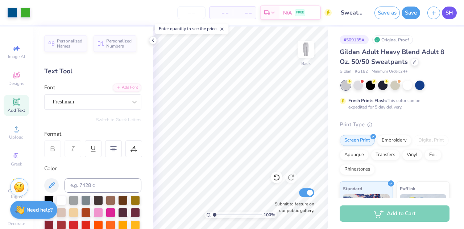
click at [451, 11] on span "SH" at bounding box center [449, 13] width 8 height 8
